Goal: Information Seeking & Learning: Learn about a topic

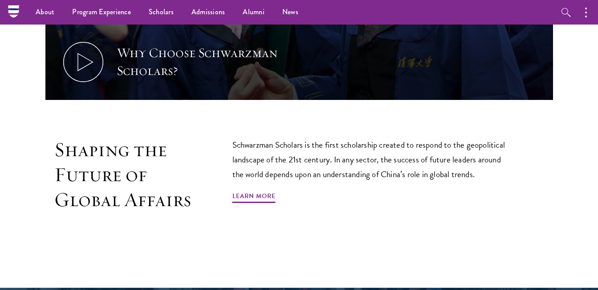
scroll to position [453, 0]
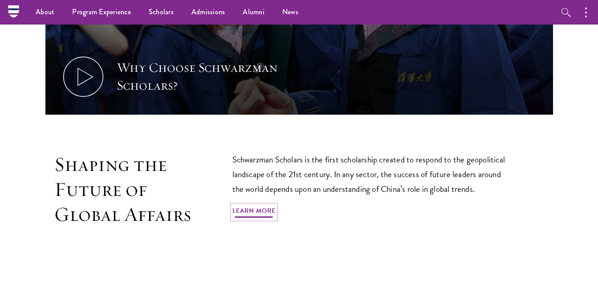
click at [253, 205] on link "Learn More" at bounding box center [254, 212] width 43 height 14
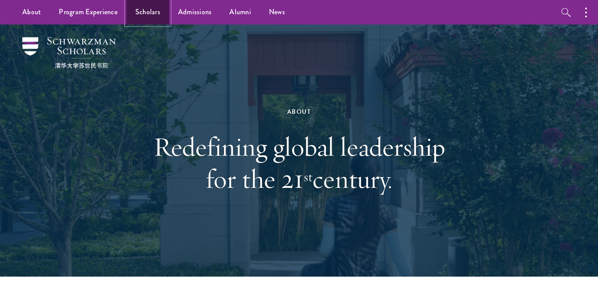
click at [149, 12] on link "Scholars" at bounding box center [148, 12] width 43 height 24
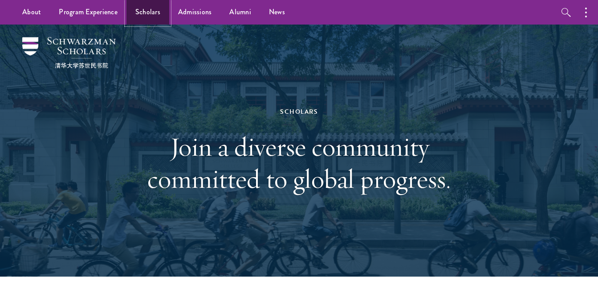
click at [143, 12] on link "Scholars" at bounding box center [148, 12] width 43 height 24
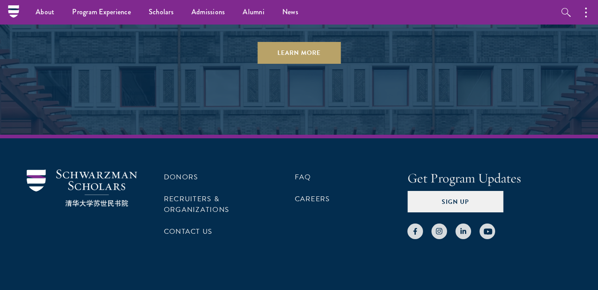
scroll to position [2707, 0]
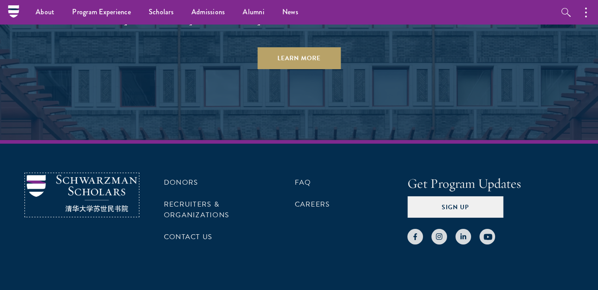
click at [95, 193] on img at bounding box center [82, 193] width 110 height 37
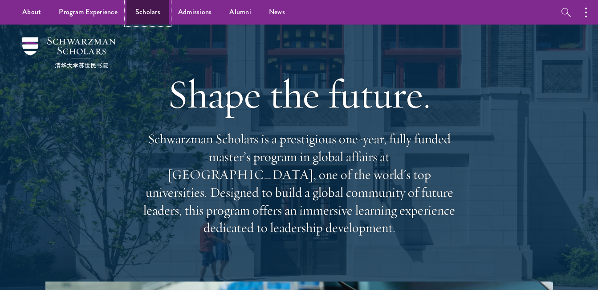
click at [135, 8] on link "Scholars" at bounding box center [148, 12] width 43 height 24
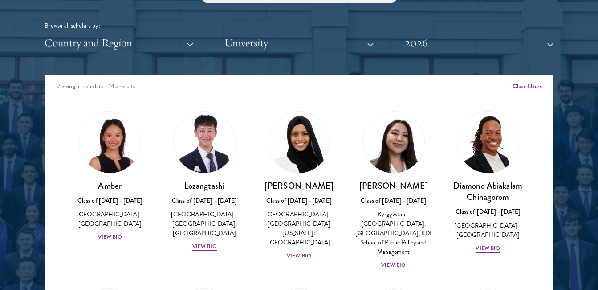
scroll to position [1098, 0]
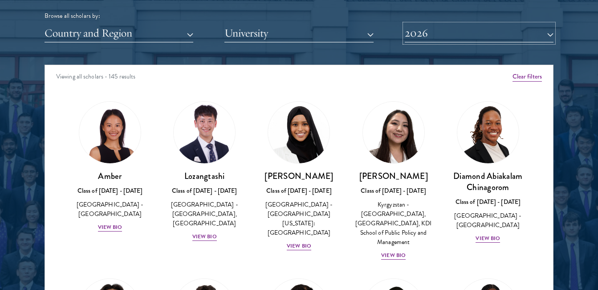
click at [531, 32] on button "2026" at bounding box center [479, 33] width 149 height 18
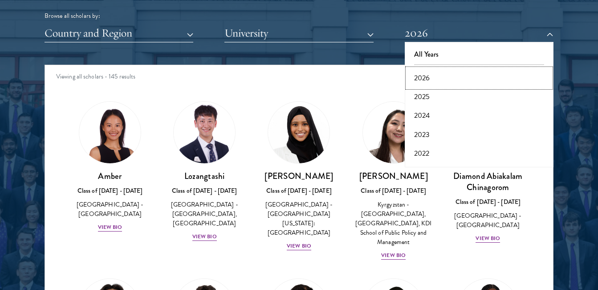
click at [445, 82] on button "2026" at bounding box center [479, 78] width 143 height 19
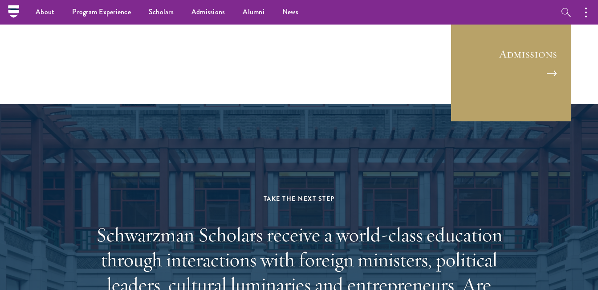
scroll to position [2407, 0]
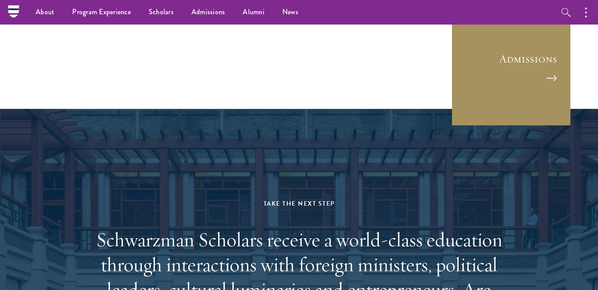
click at [530, 95] on link "Admissions" at bounding box center [511, 66] width 120 height 120
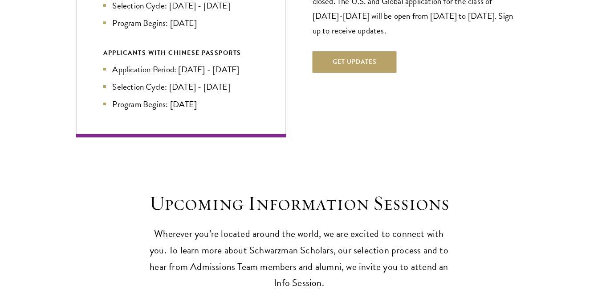
scroll to position [1997, 0]
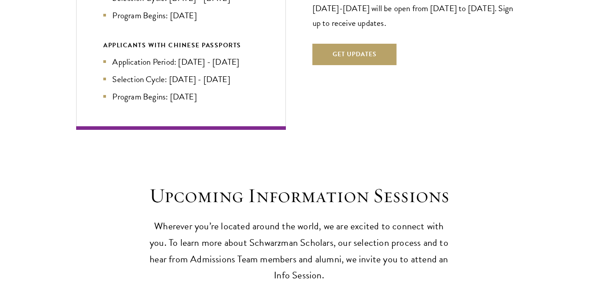
click at [363, 49] on div "The application window for the class of [DATE]-[DATE] is now closed. The U.S. a…" at bounding box center [417, 13] width 209 height 155
click at [359, 44] on button "Get Updates" at bounding box center [355, 54] width 84 height 21
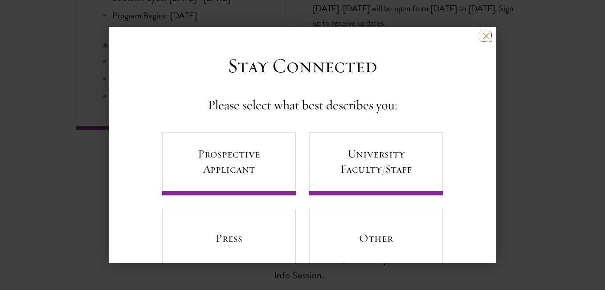
click at [482, 37] on button at bounding box center [486, 36] width 8 height 8
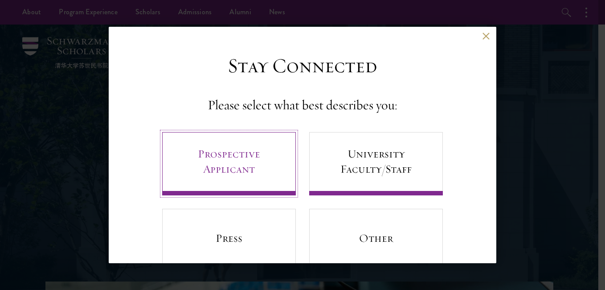
click at [262, 151] on link "Prospective Applicant" at bounding box center [229, 163] width 134 height 63
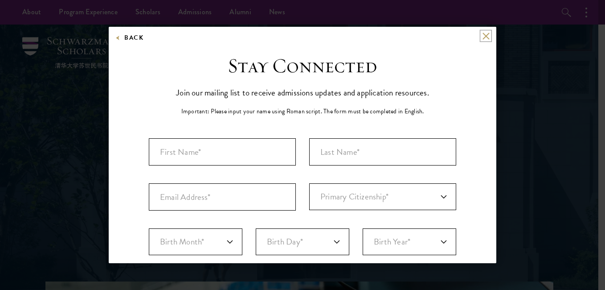
click at [482, 35] on button at bounding box center [486, 36] width 8 height 8
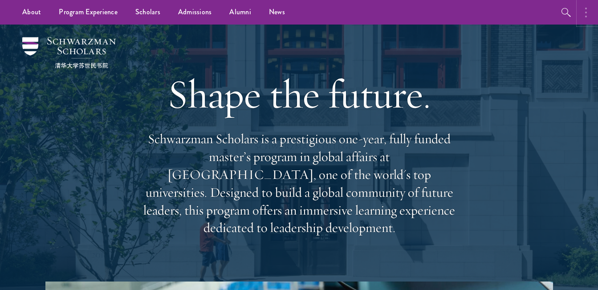
click at [590, 11] on button "button" at bounding box center [589, 12] width 20 height 24
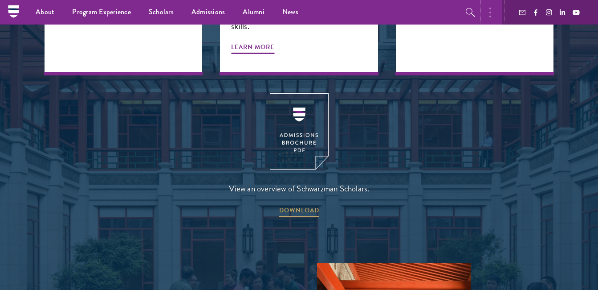
scroll to position [1163, 0]
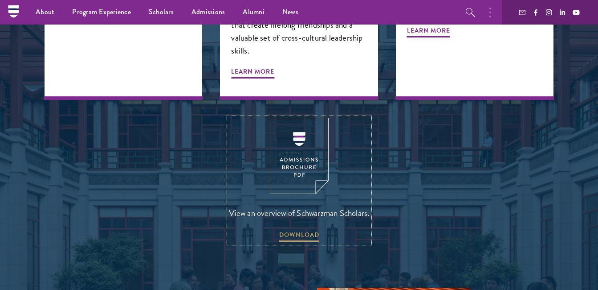
click at [302, 121] on img at bounding box center [299, 156] width 59 height 76
